Goal: Use online tool/utility

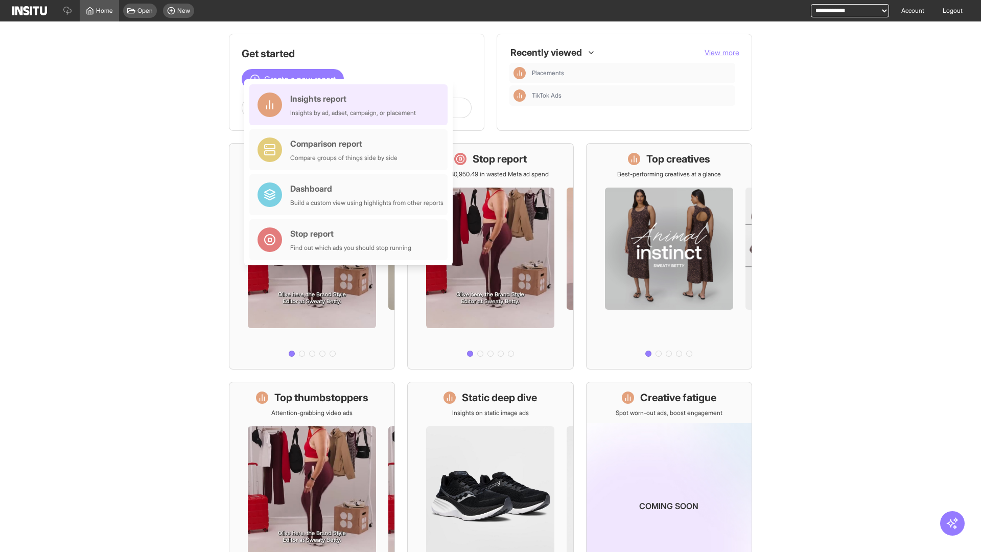
click at [351, 105] on div "Insights report Insights by ad, adset, campaign, or placement" at bounding box center [353, 105] width 126 height 25
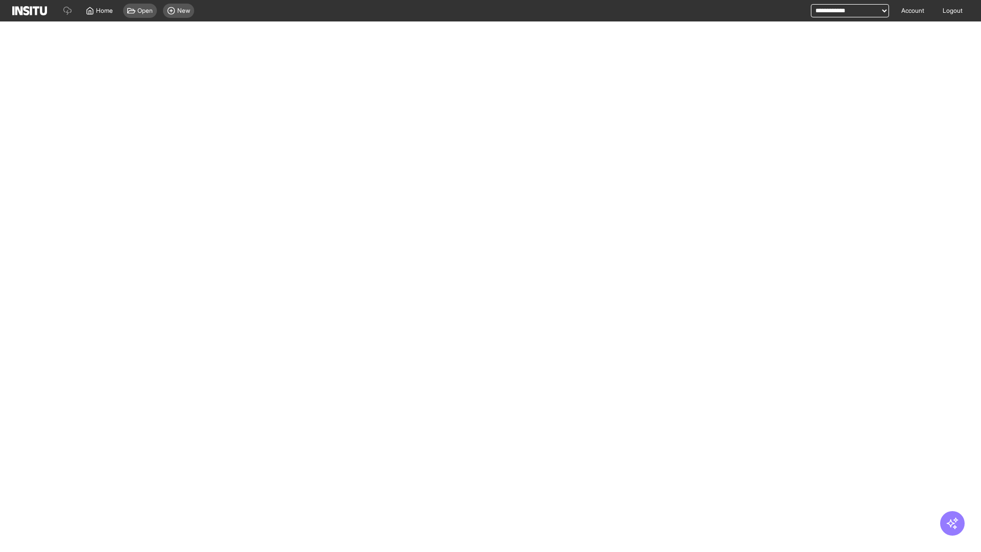
select select "**"
